Goal: Answer question/provide support

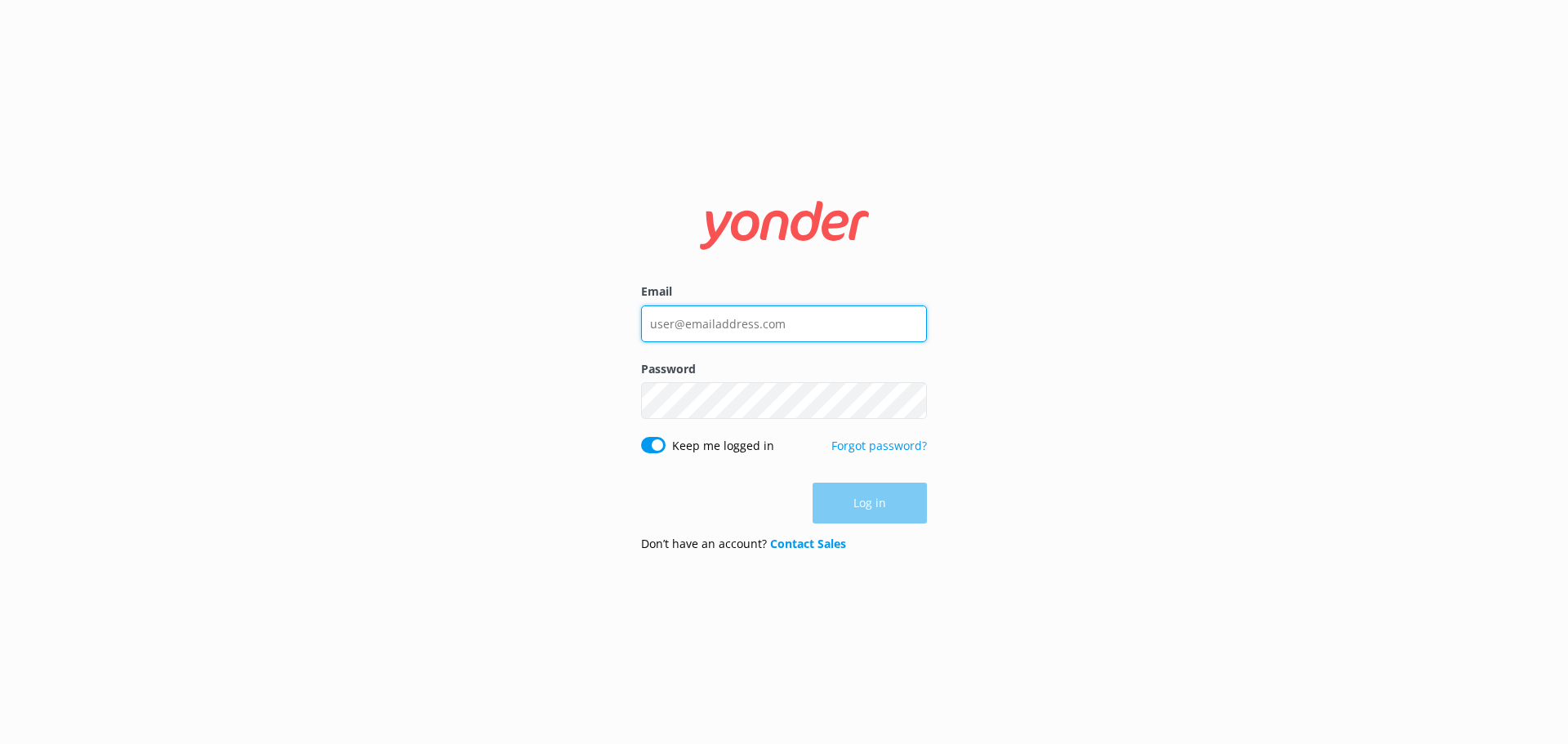
type input "[EMAIL_ADDRESS][DOMAIN_NAME]"
click at [910, 500] on div "Log in" at bounding box center [784, 502] width 286 height 41
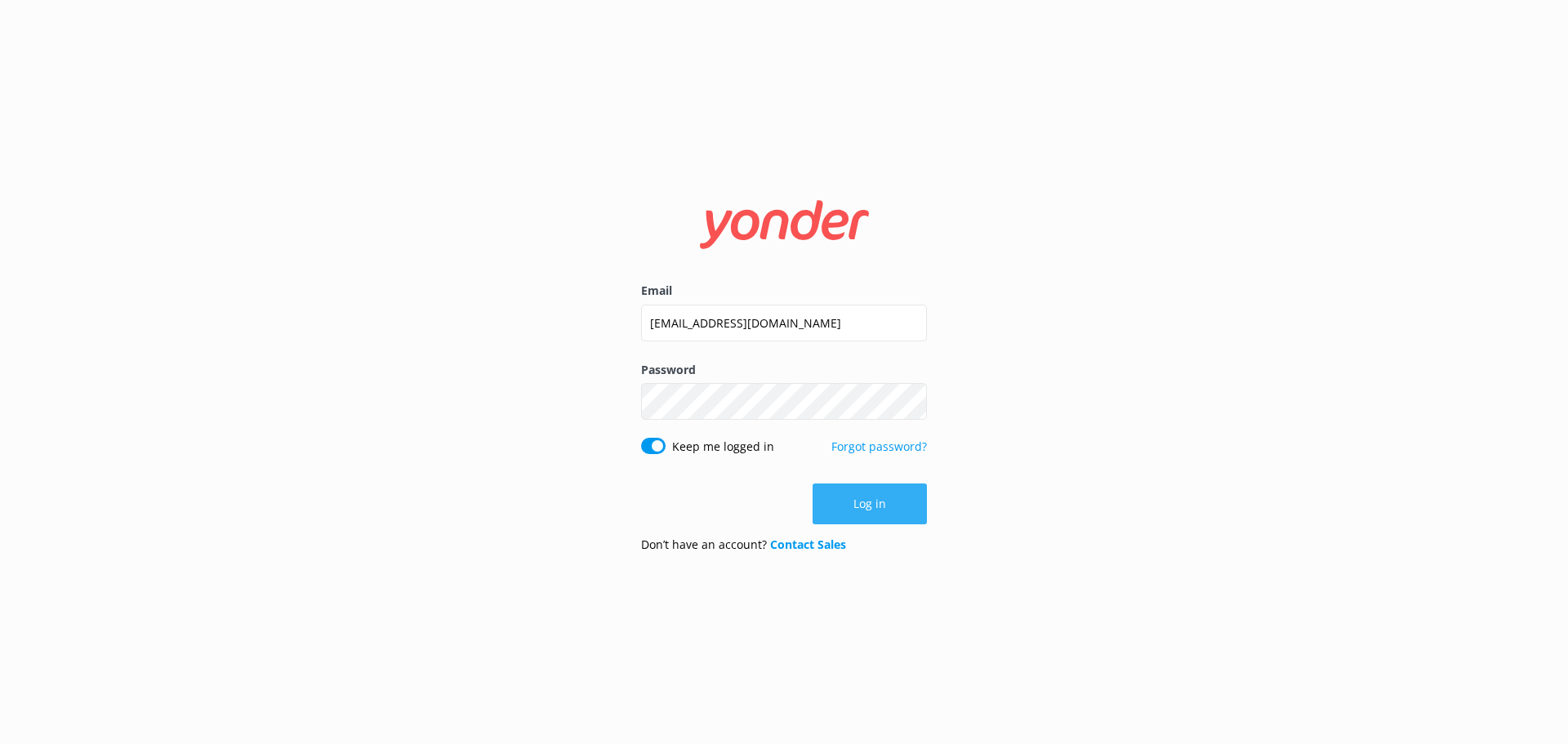
click at [873, 500] on button "Log in" at bounding box center [870, 503] width 114 height 41
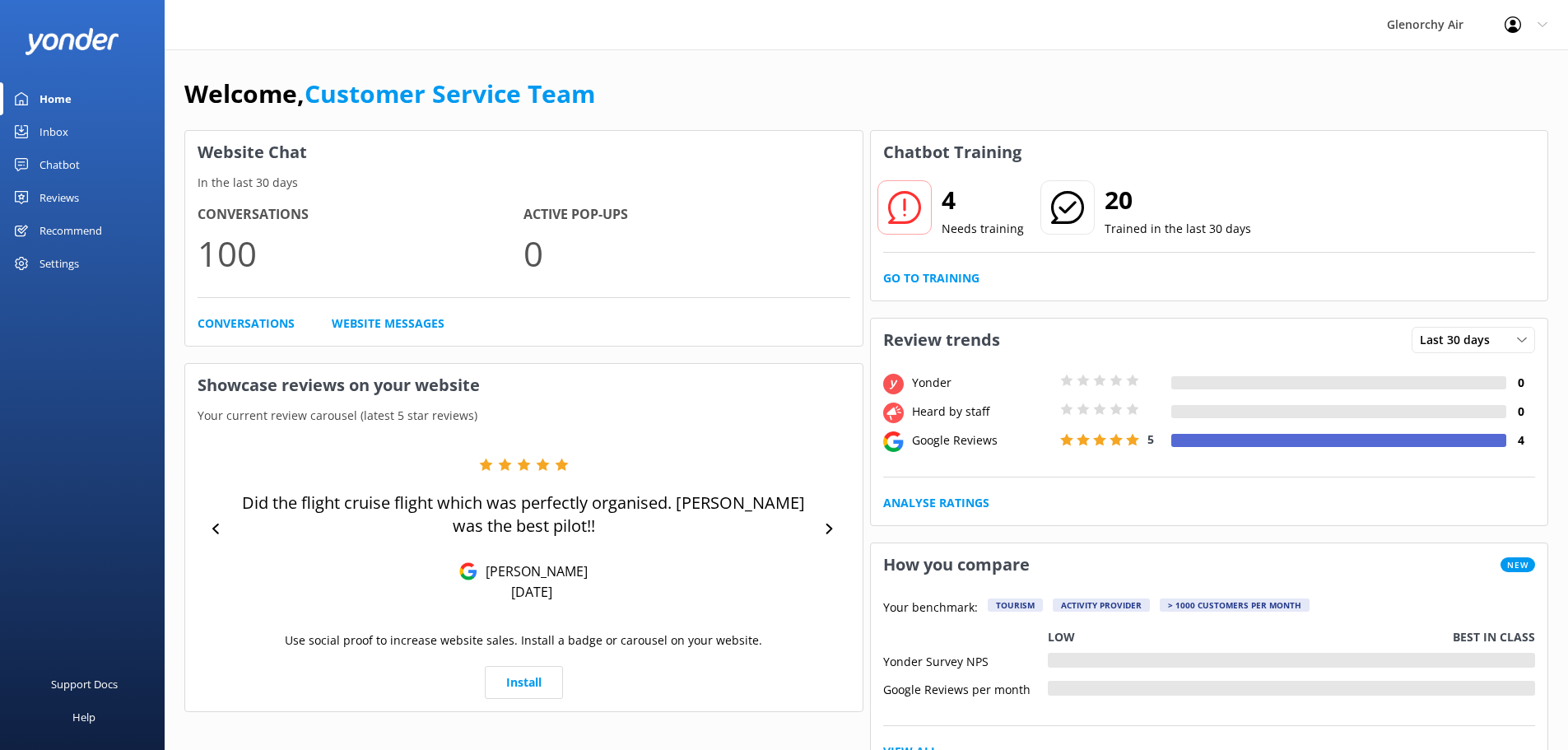
click at [51, 154] on div "Chatbot" at bounding box center [59, 164] width 40 height 33
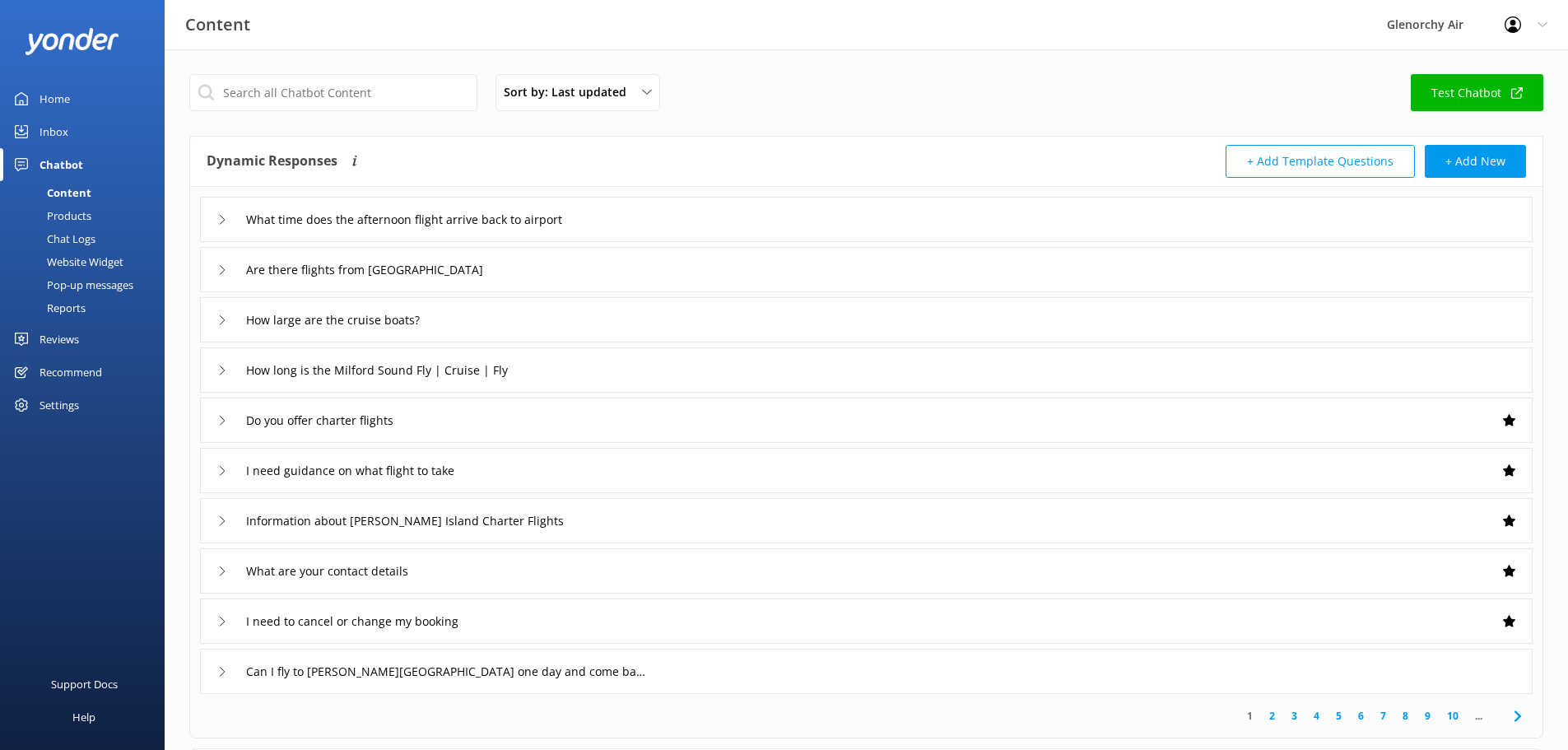
click at [53, 139] on div "Inbox" at bounding box center [53, 131] width 28 height 33
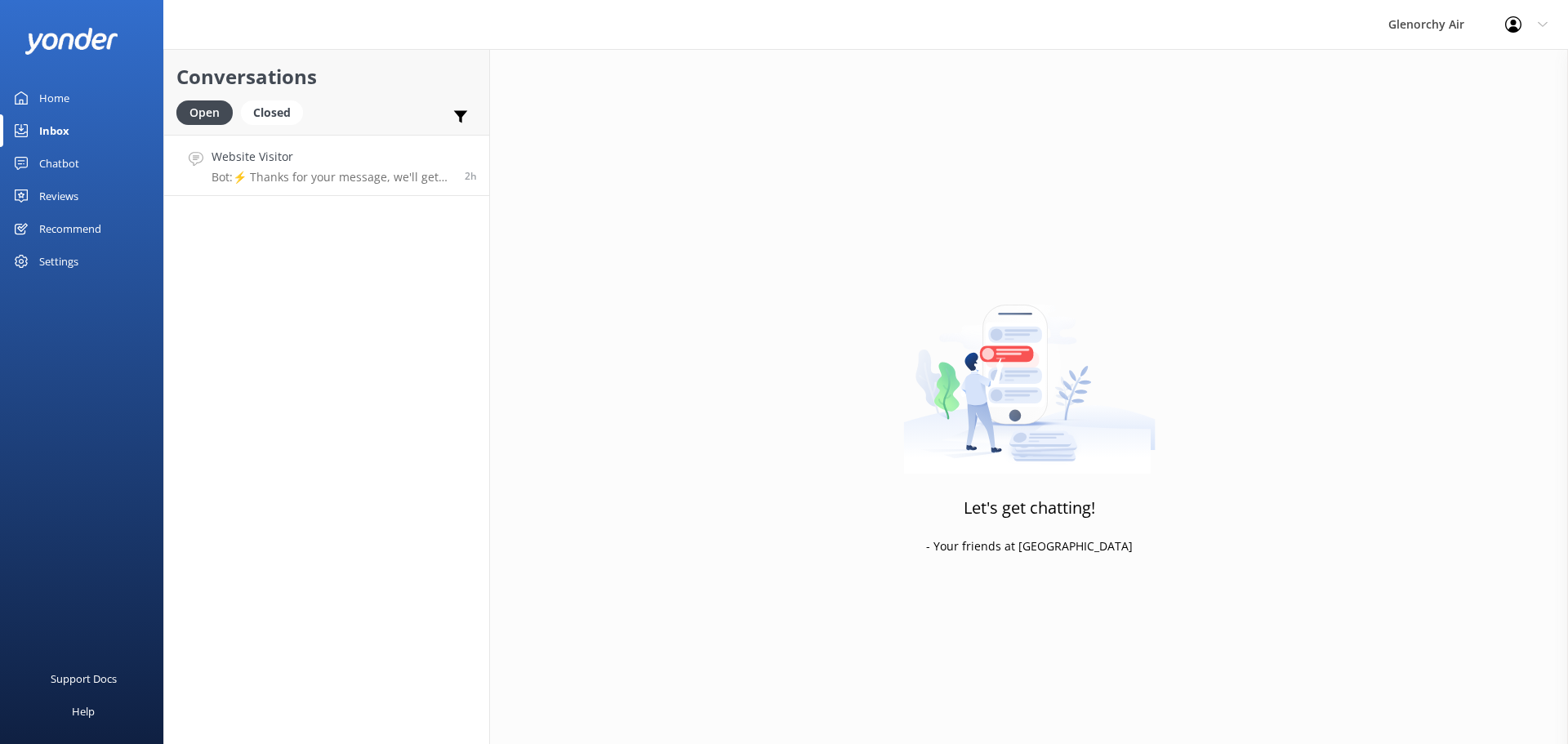
click at [346, 149] on h4 "Website Visitor" at bounding box center [332, 157] width 241 height 18
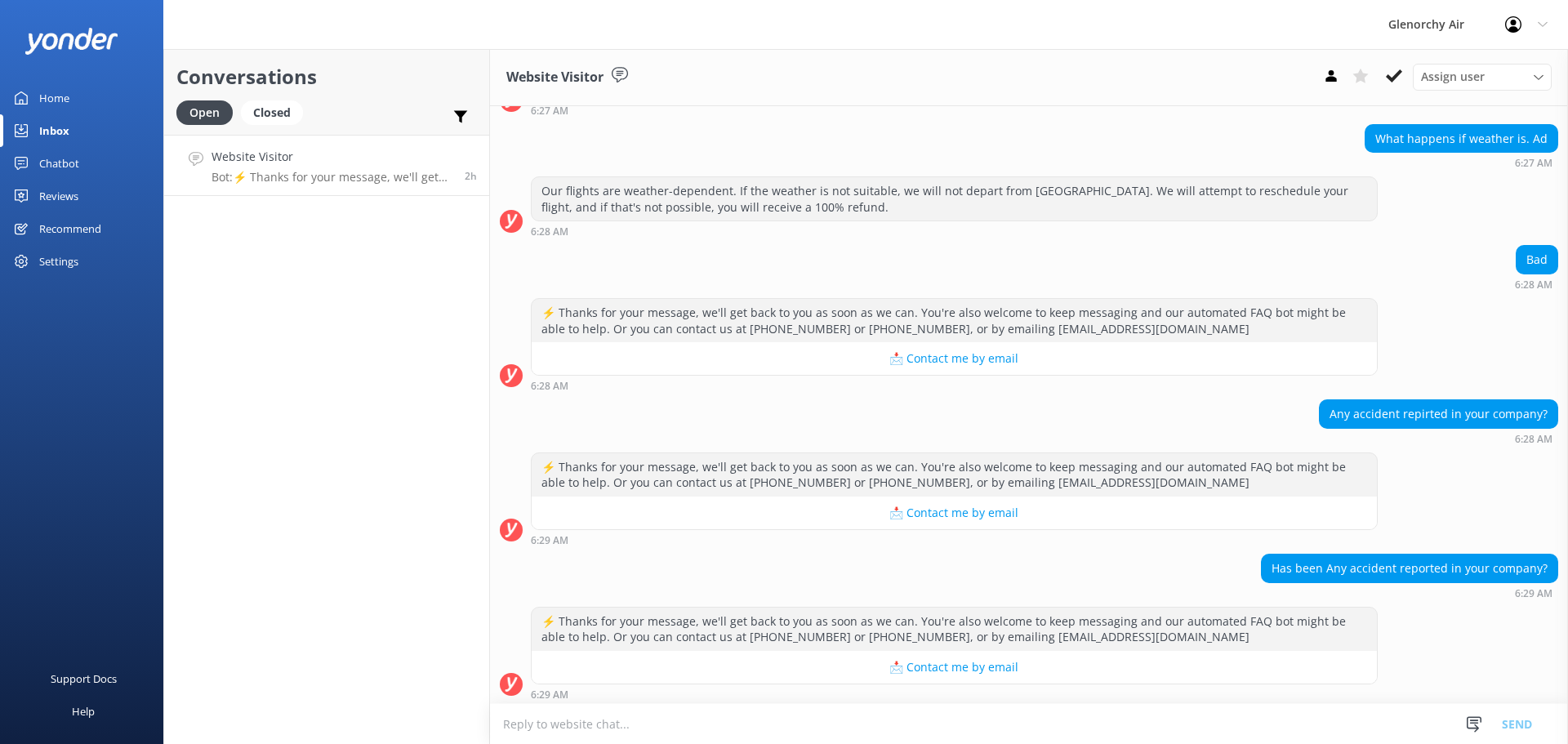
scroll to position [135, 0]
